Goal: Task Accomplishment & Management: Manage account settings

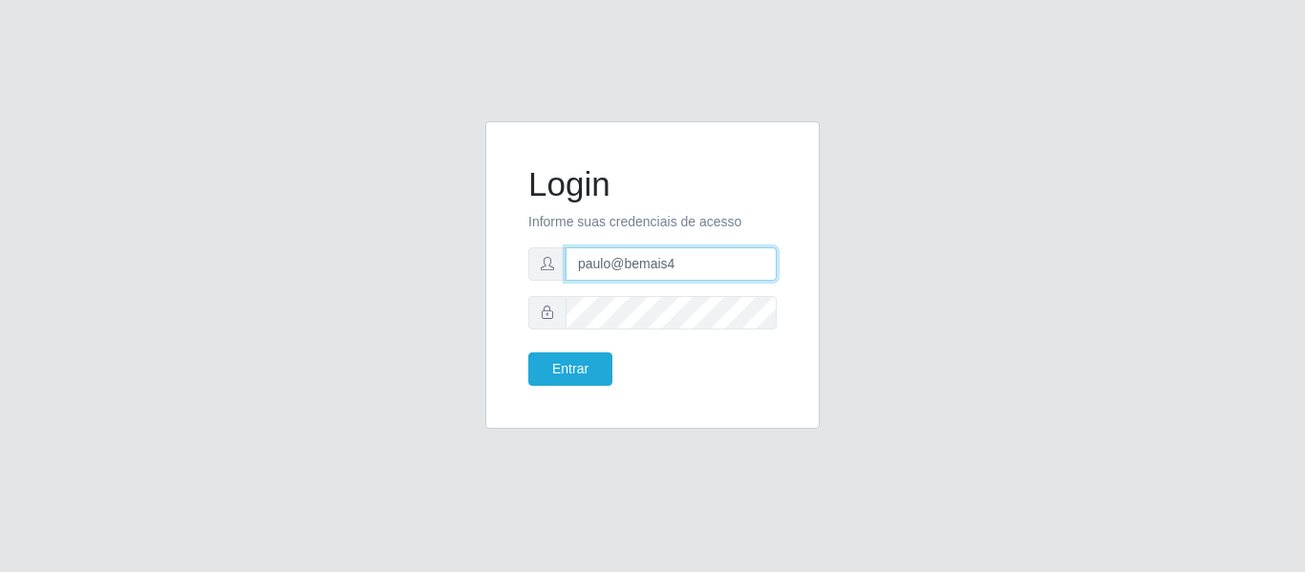
drag, startPoint x: 694, startPoint y: 268, endPoint x: 474, endPoint y: 259, distance: 219.9
click at [474, 259] on div "Login Informe suas credenciais de acesso paulo@bemais4 Entrar" at bounding box center [652, 286] width 363 height 331
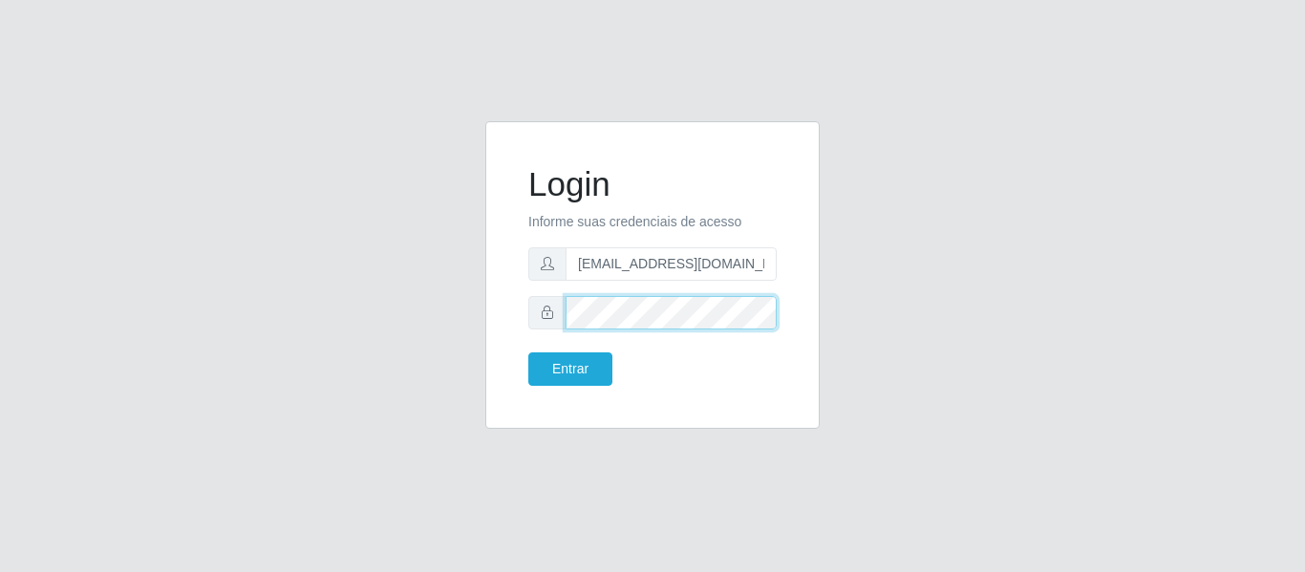
click at [528, 353] on button "Entrar" at bounding box center [570, 369] width 84 height 33
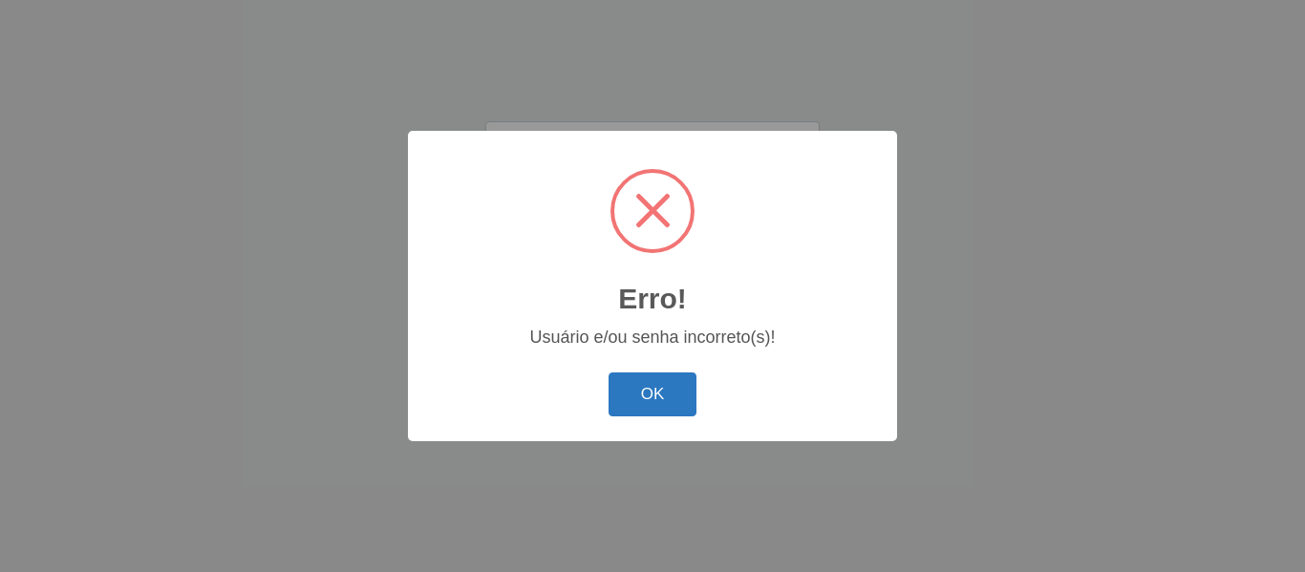
click at [683, 396] on button "OK" at bounding box center [653, 395] width 89 height 45
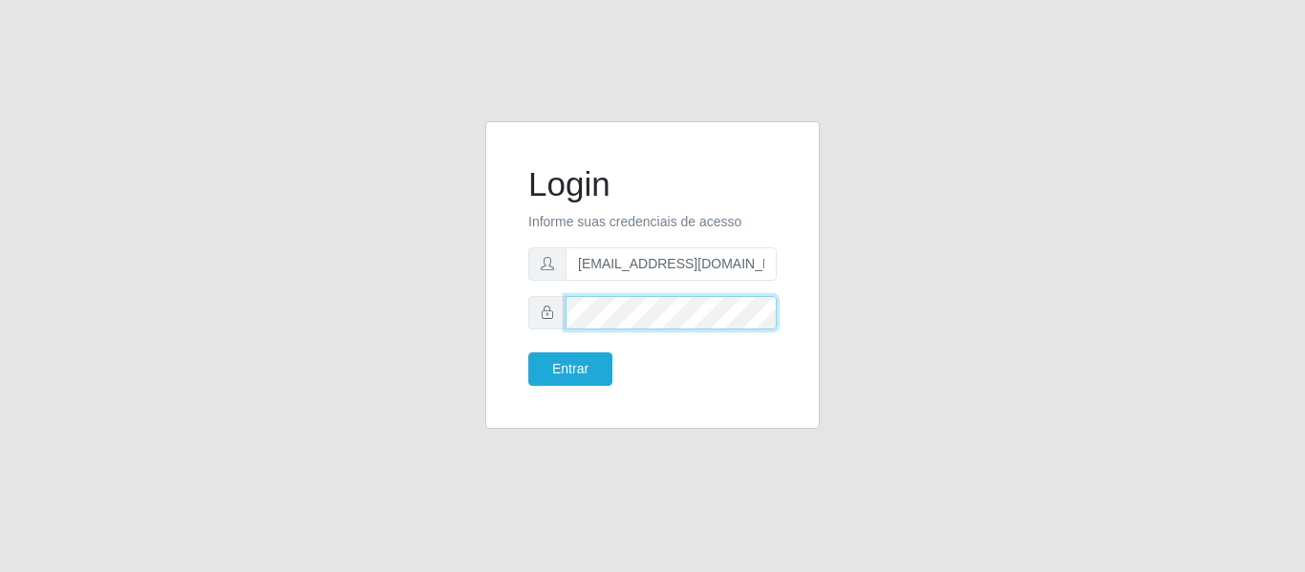
click at [540, 307] on div at bounding box center [652, 312] width 248 height 33
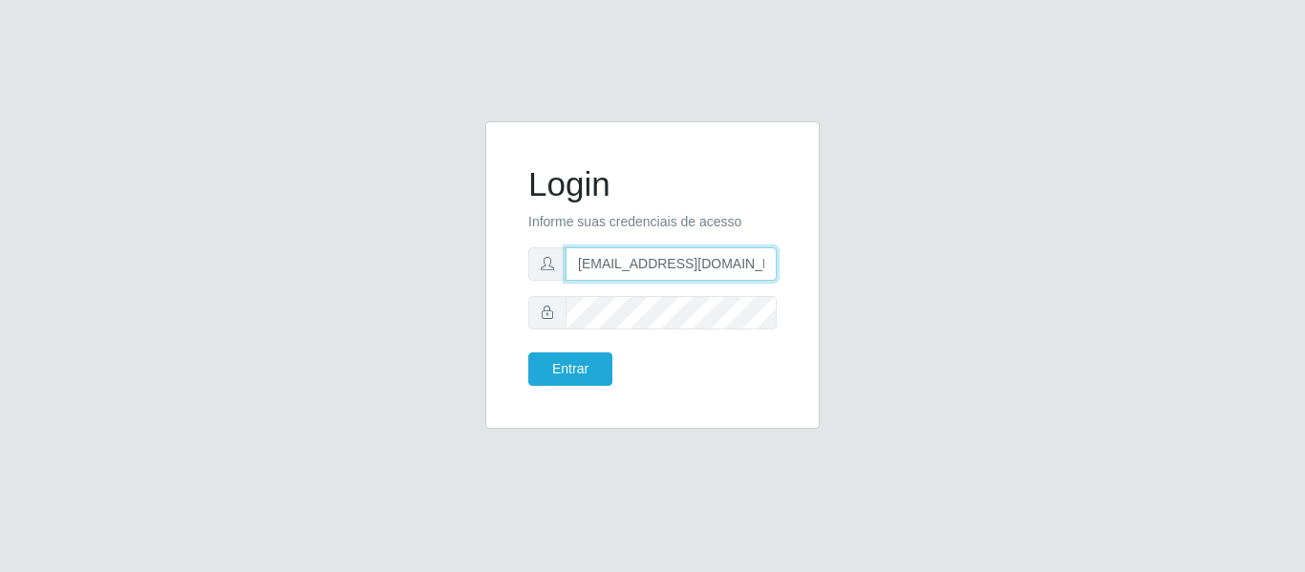
drag, startPoint x: 748, startPoint y: 263, endPoint x: 614, endPoint y: 254, distance: 134.1
click at [614, 254] on input "juliogabrielcm17@gmail.com" at bounding box center [671, 263] width 211 height 33
type input "juliomarques@carone"
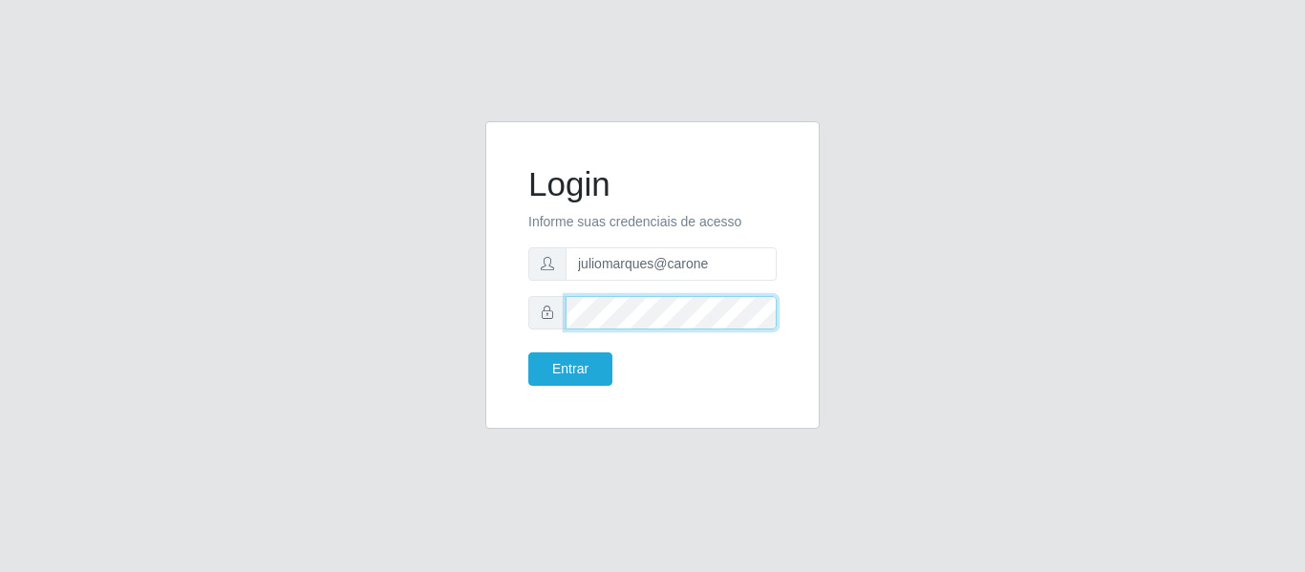
click at [544, 312] on div at bounding box center [652, 312] width 248 height 33
click at [528, 353] on button "Entrar" at bounding box center [570, 369] width 84 height 33
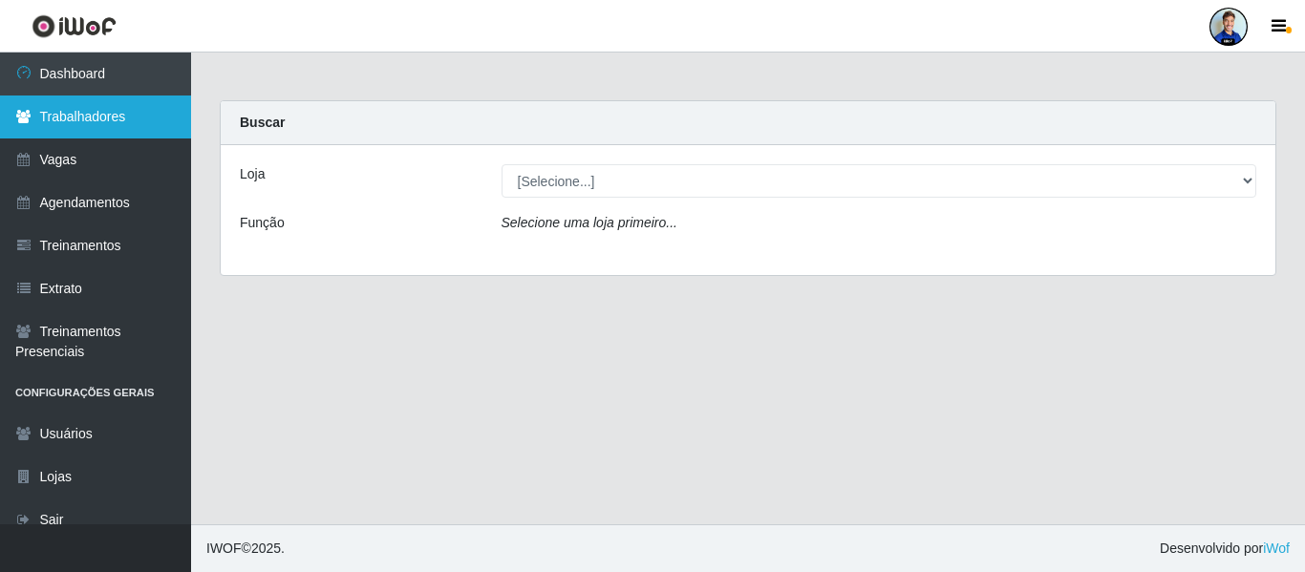
click at [145, 115] on link "Trabalhadores" at bounding box center [95, 117] width 191 height 43
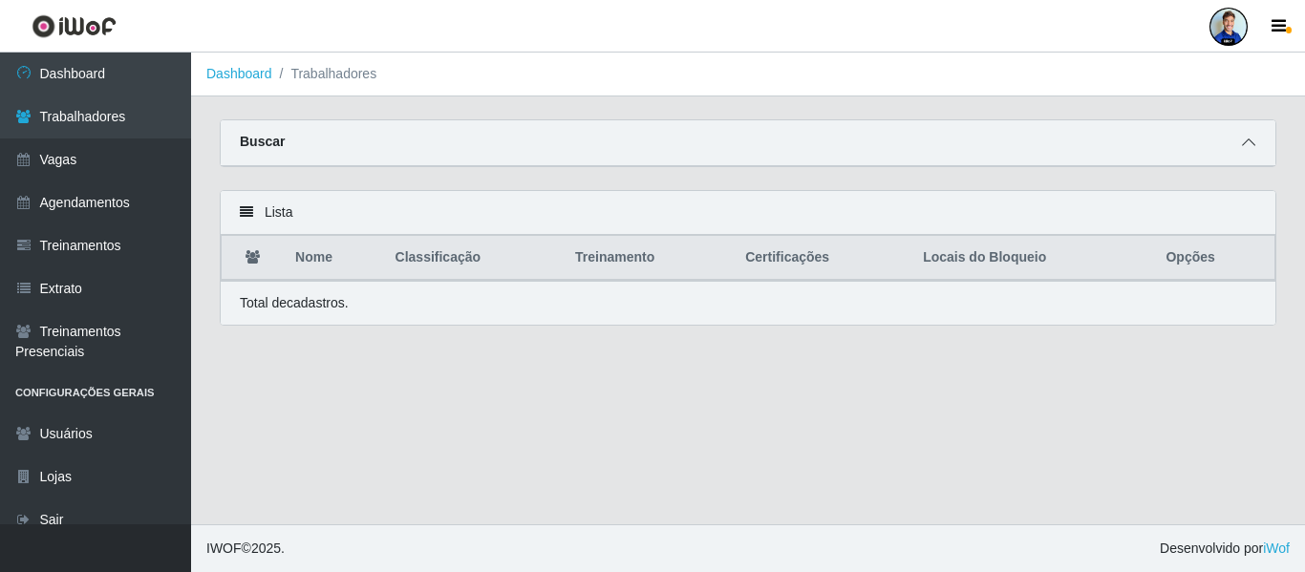
click at [1254, 154] on span at bounding box center [1248, 143] width 23 height 22
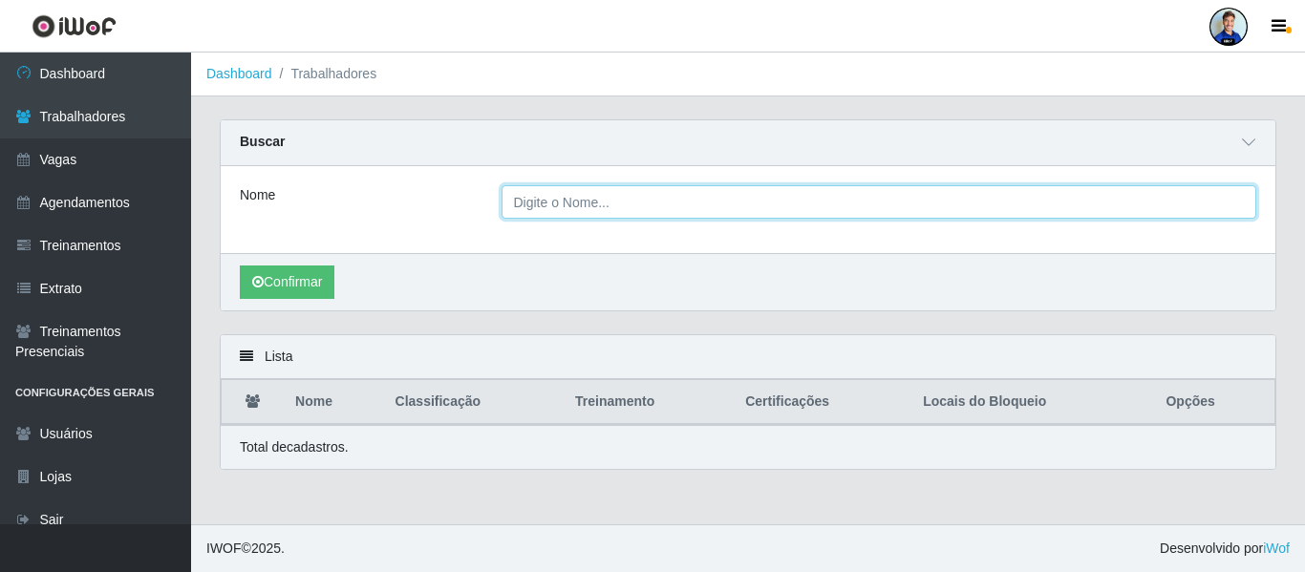
click at [657, 217] on input "Nome" at bounding box center [880, 201] width 756 height 33
type input "Iago Oliveira"
click at [240, 266] on button "Confirmar" at bounding box center [287, 282] width 95 height 33
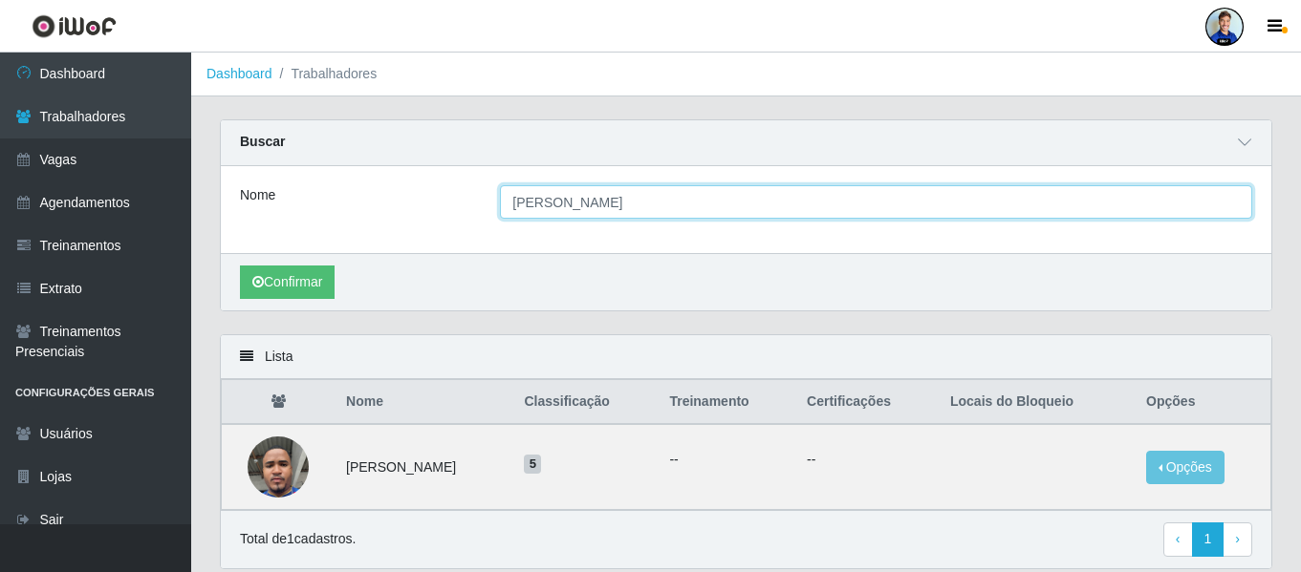
scroll to position [69, 0]
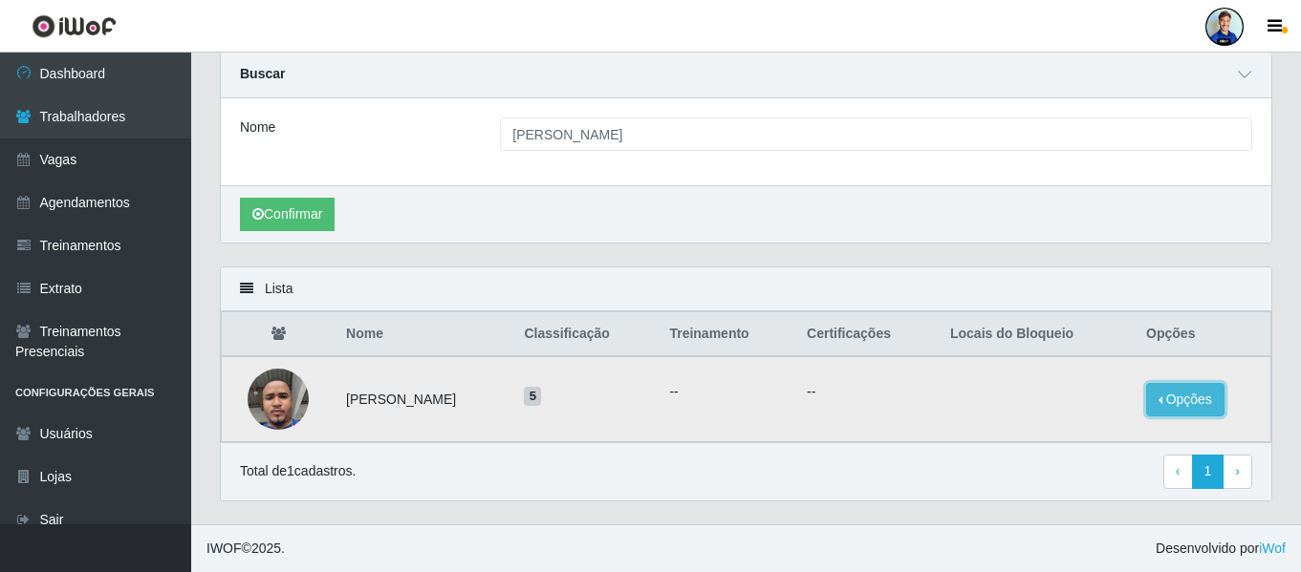
click at [1193, 395] on button "Opções" at bounding box center [1185, 399] width 78 height 33
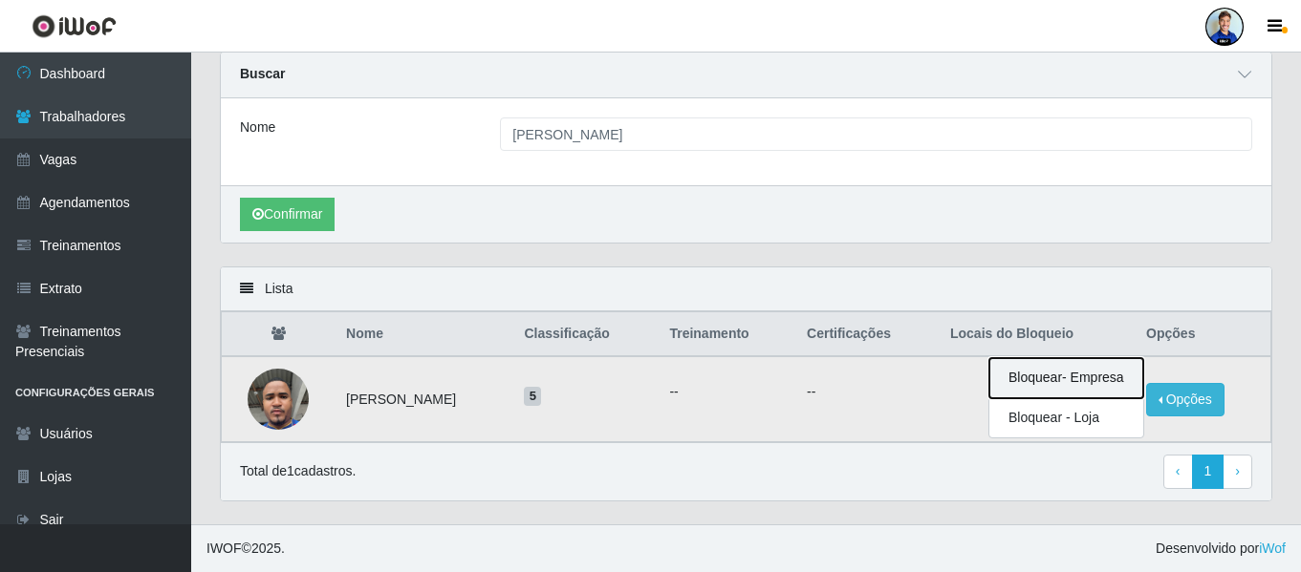
click at [1064, 387] on button "Bloquear - Empresa" at bounding box center [1066, 378] width 154 height 40
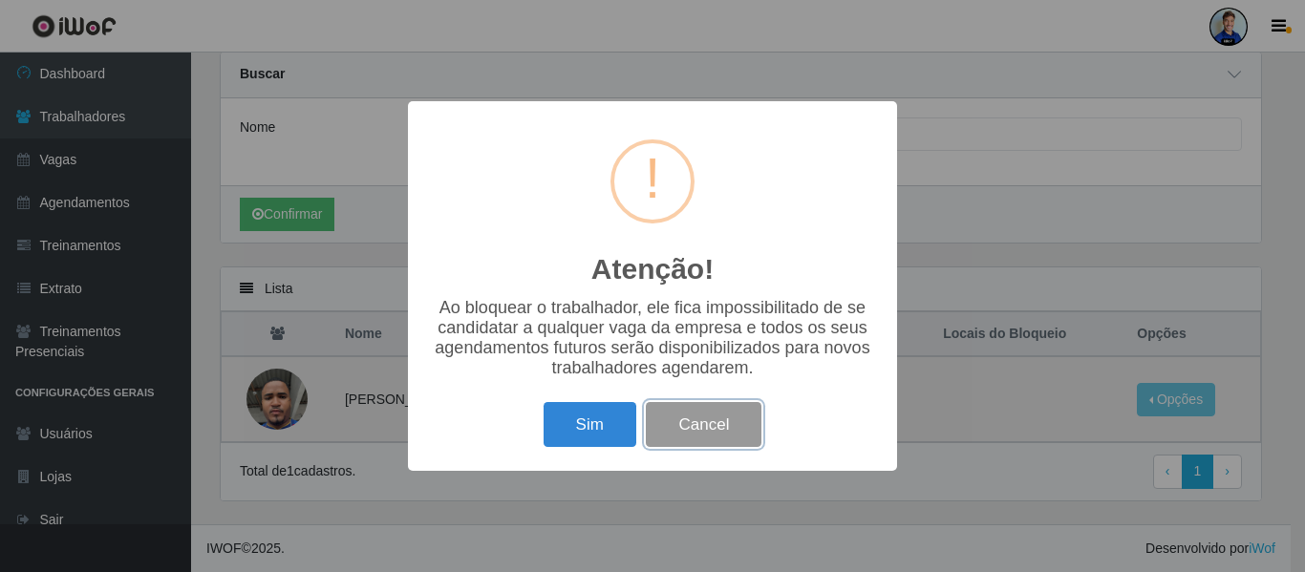
click at [685, 443] on button "Cancel" at bounding box center [704, 424] width 116 height 45
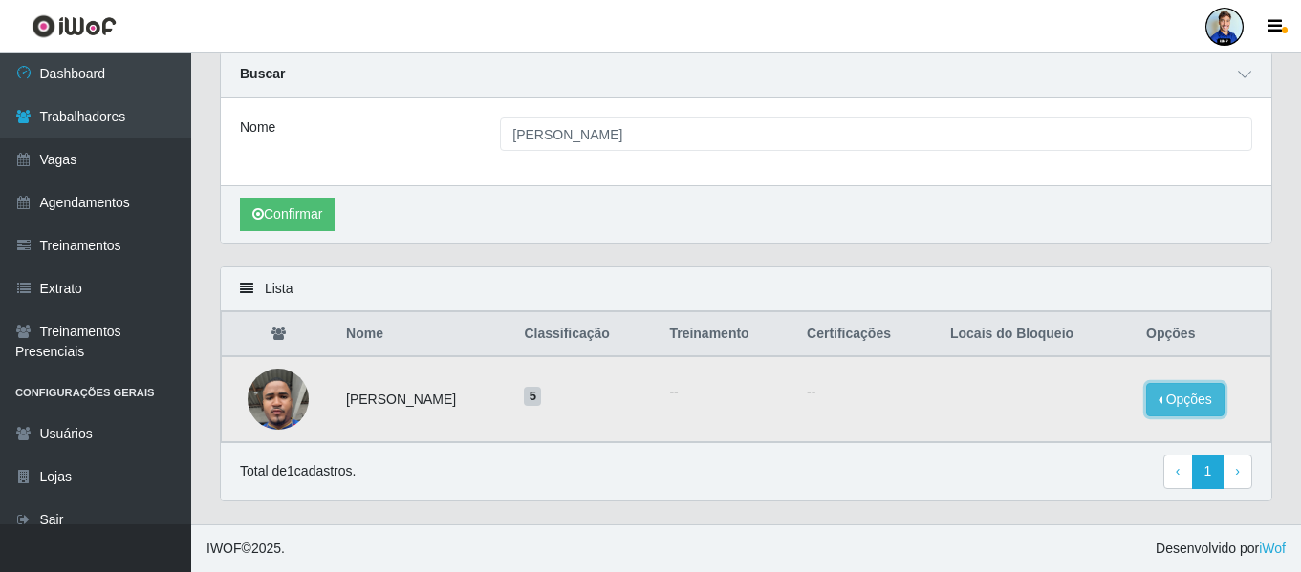
click at [1209, 412] on button "Opções" at bounding box center [1185, 399] width 78 height 33
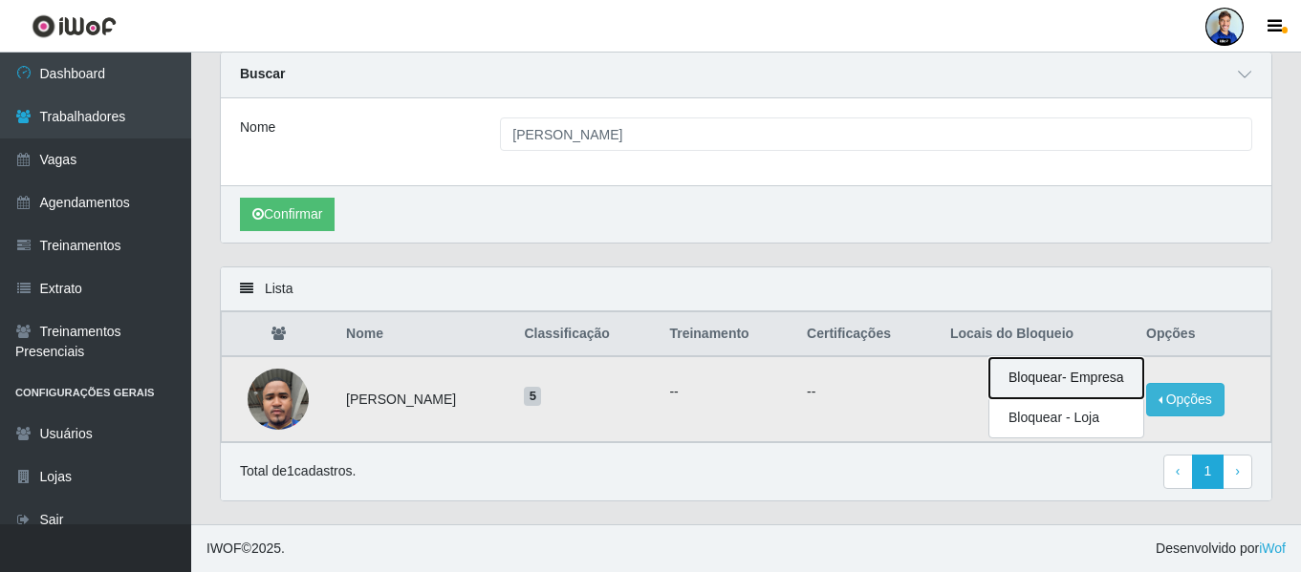
click at [1080, 371] on button "Bloquear - Empresa" at bounding box center [1066, 378] width 154 height 40
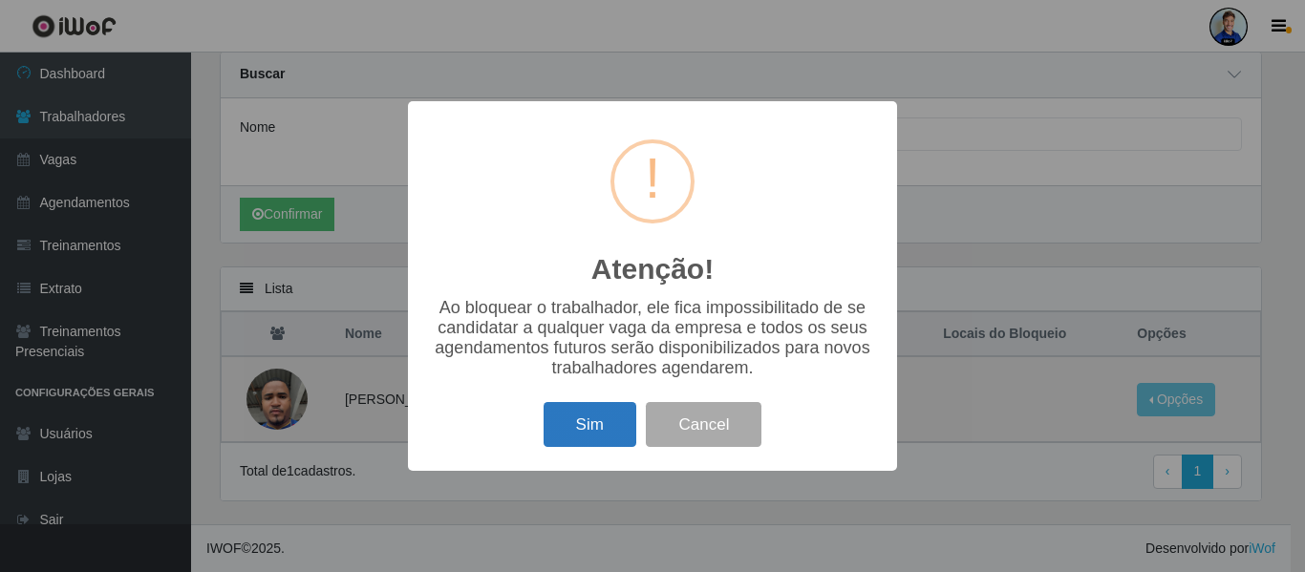
click at [563, 441] on button "Sim" at bounding box center [590, 424] width 93 height 45
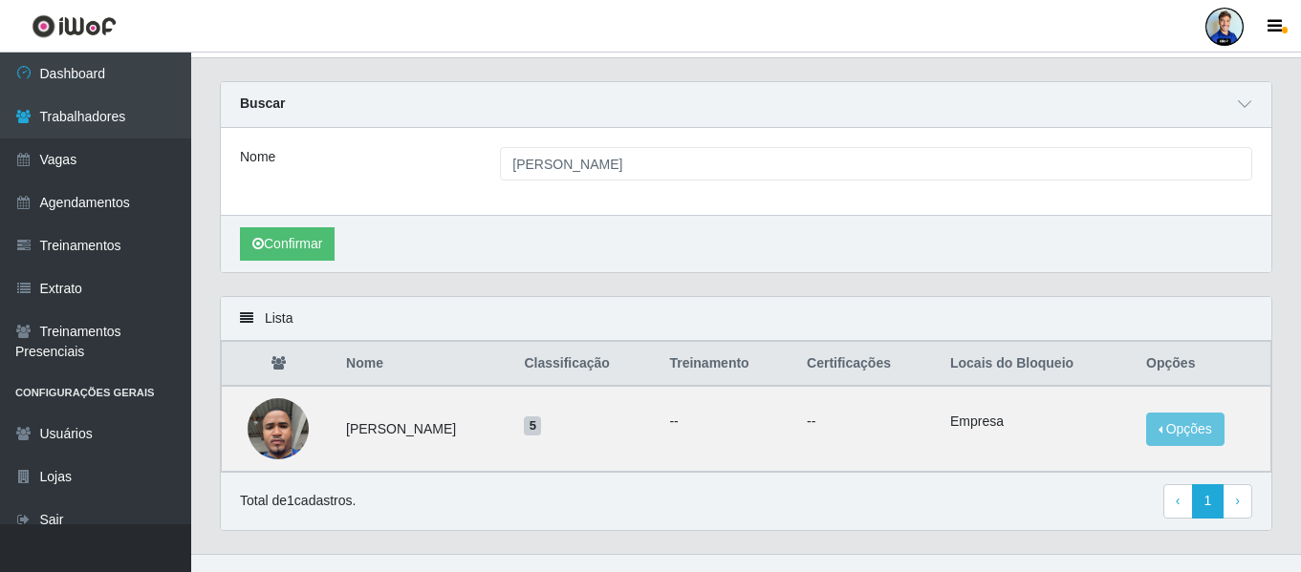
scroll to position [41, 0]
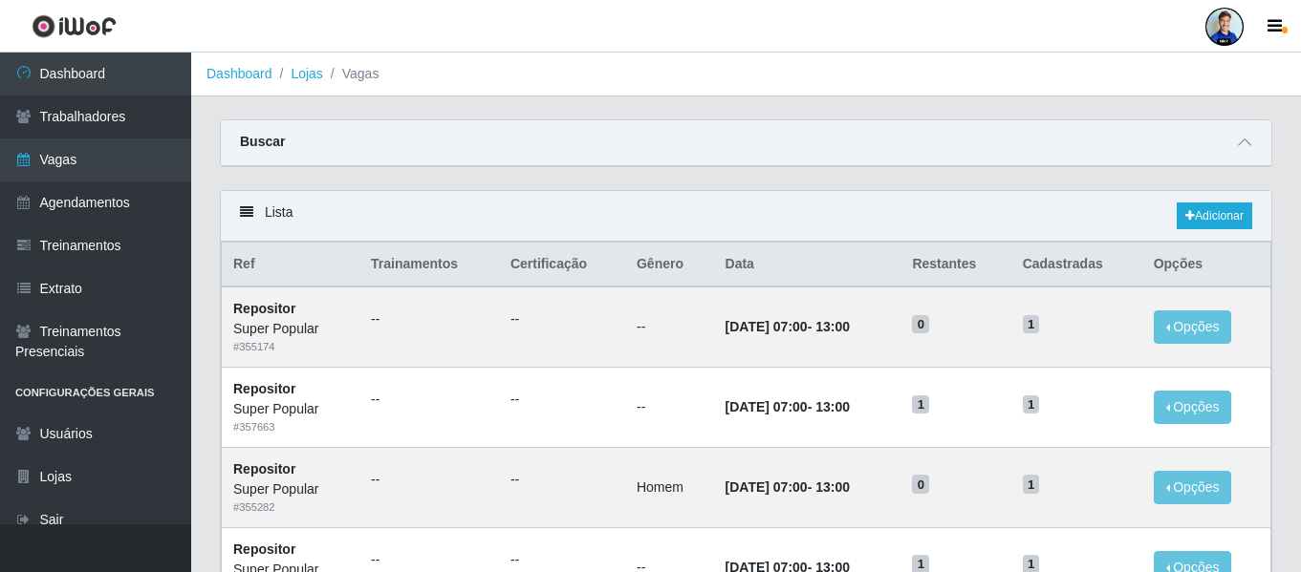
scroll to position [96, 0]
